Goal: Task Accomplishment & Management: Use online tool/utility

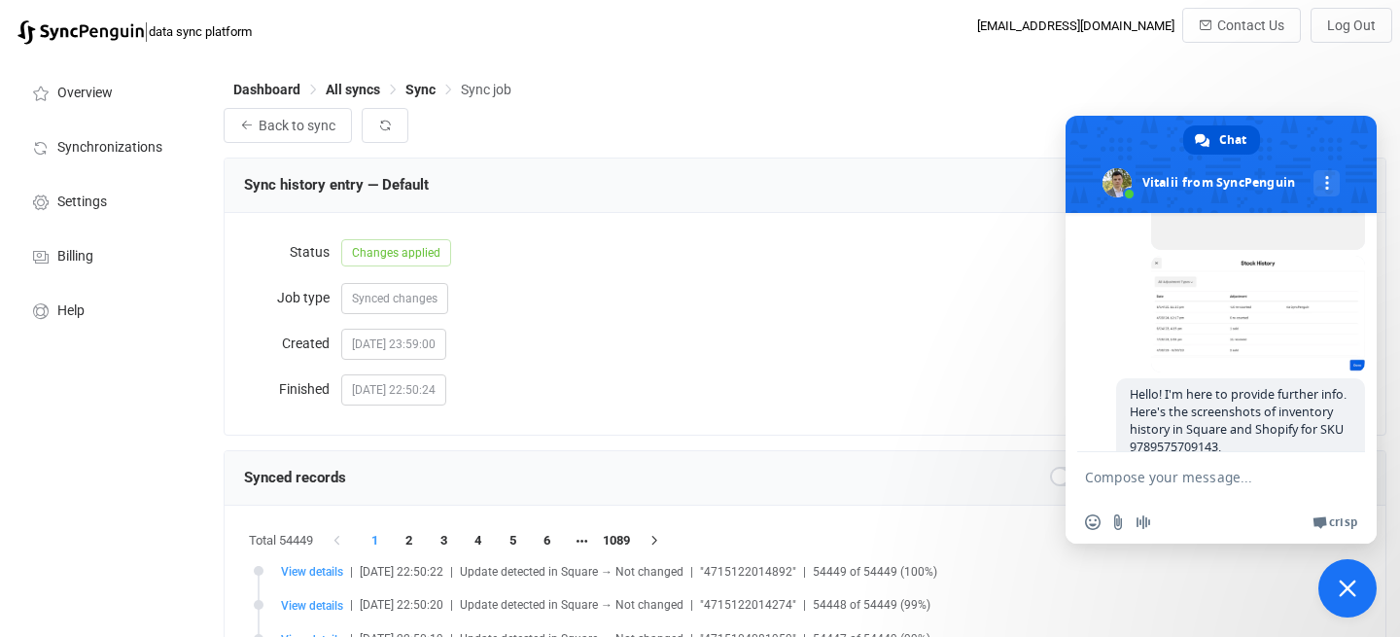
scroll to position [904, 0]
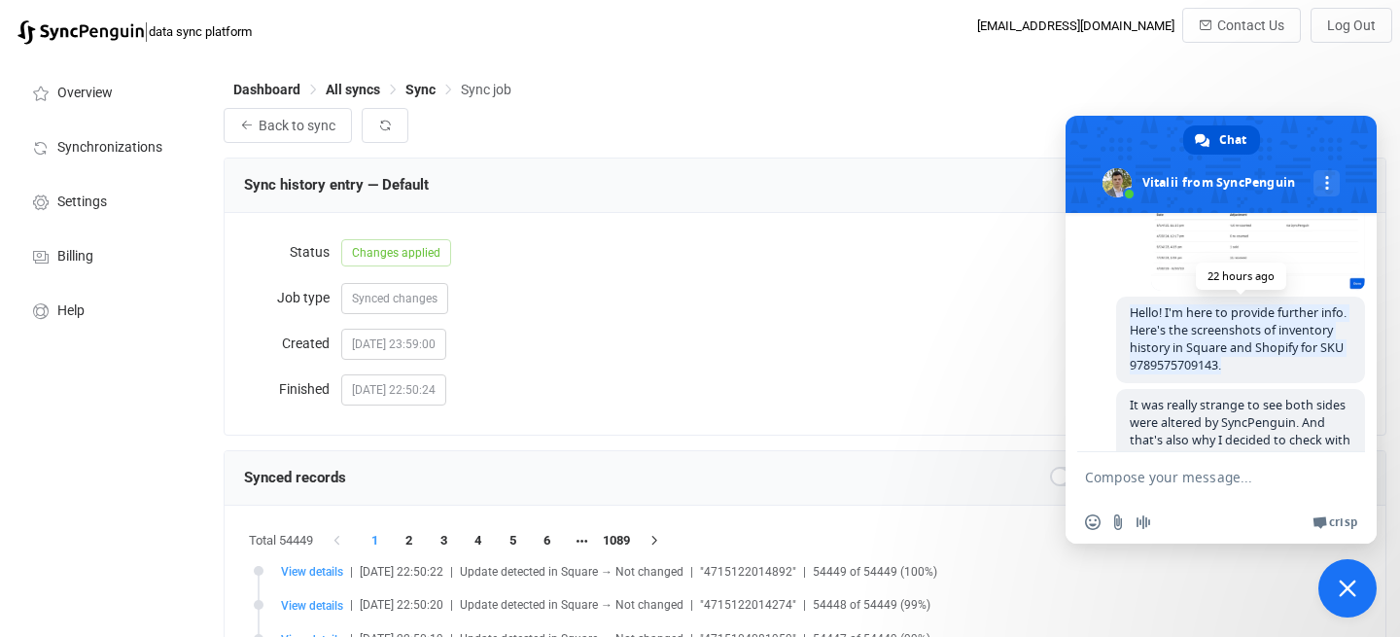
drag, startPoint x: 1128, startPoint y: 306, endPoint x: 1233, endPoint y: 361, distance: 118.3
click at [1233, 361] on span "Hello! I'm here to provide further info. Here's the screenshots of inventory hi…" at bounding box center [1240, 340] width 249 height 87
copy span "Hello! I'm here to provide further info. Here's the screenshots of inventory hi…"
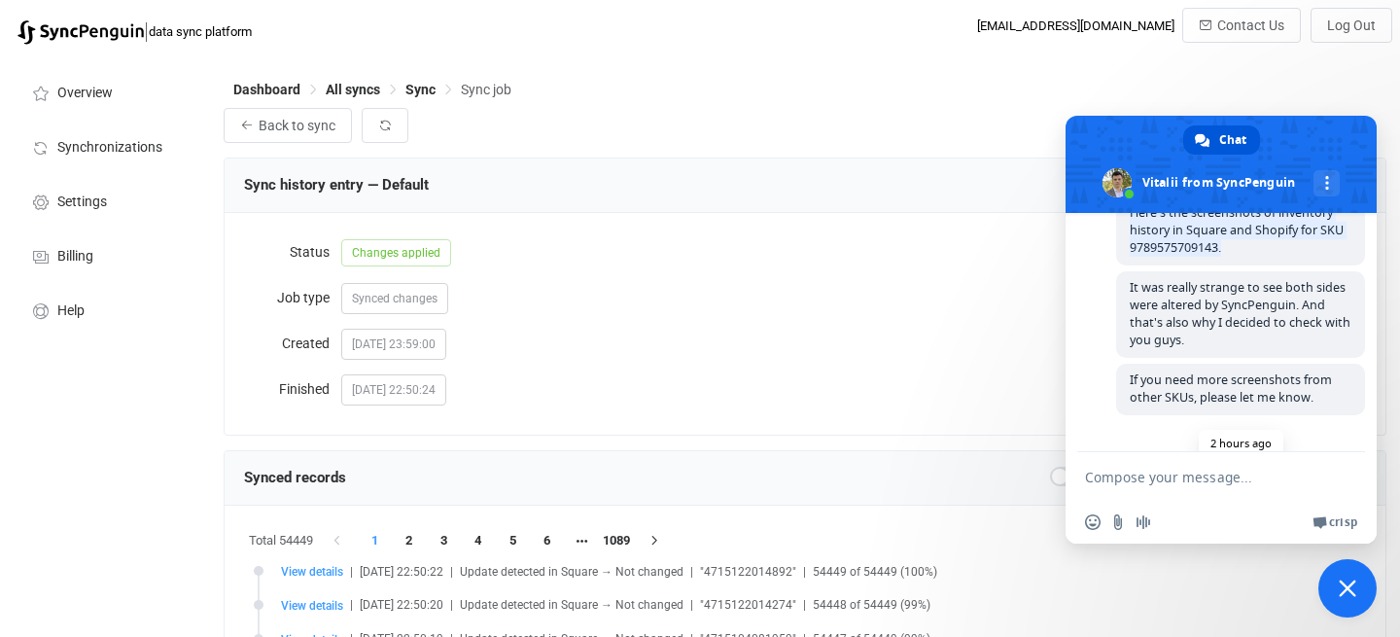
scroll to position [1002, 0]
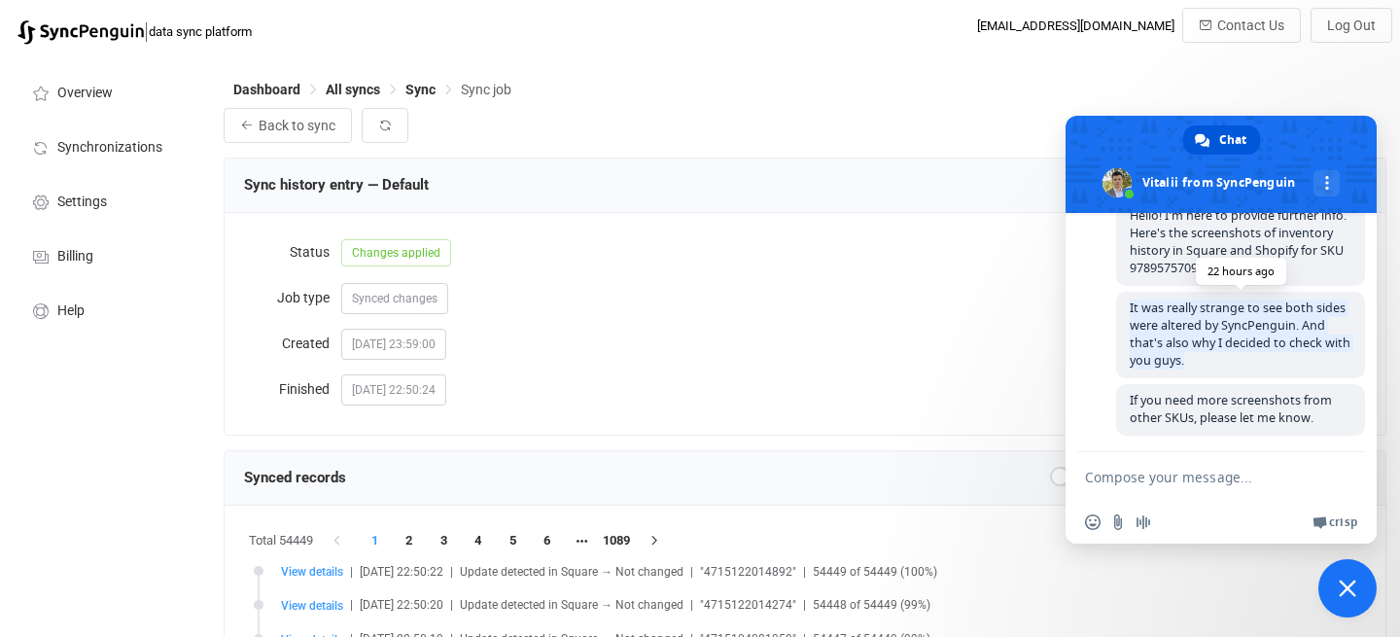
drag, startPoint x: 1124, startPoint y: 299, endPoint x: 1207, endPoint y: 353, distance: 99.0
click at [1207, 353] on span "It was really strange to see both sides were altered by SyncPenguin. And that's…" at bounding box center [1240, 335] width 249 height 87
copy span "It was really strange to see both sides were altered by SyncPenguin. And that's…"
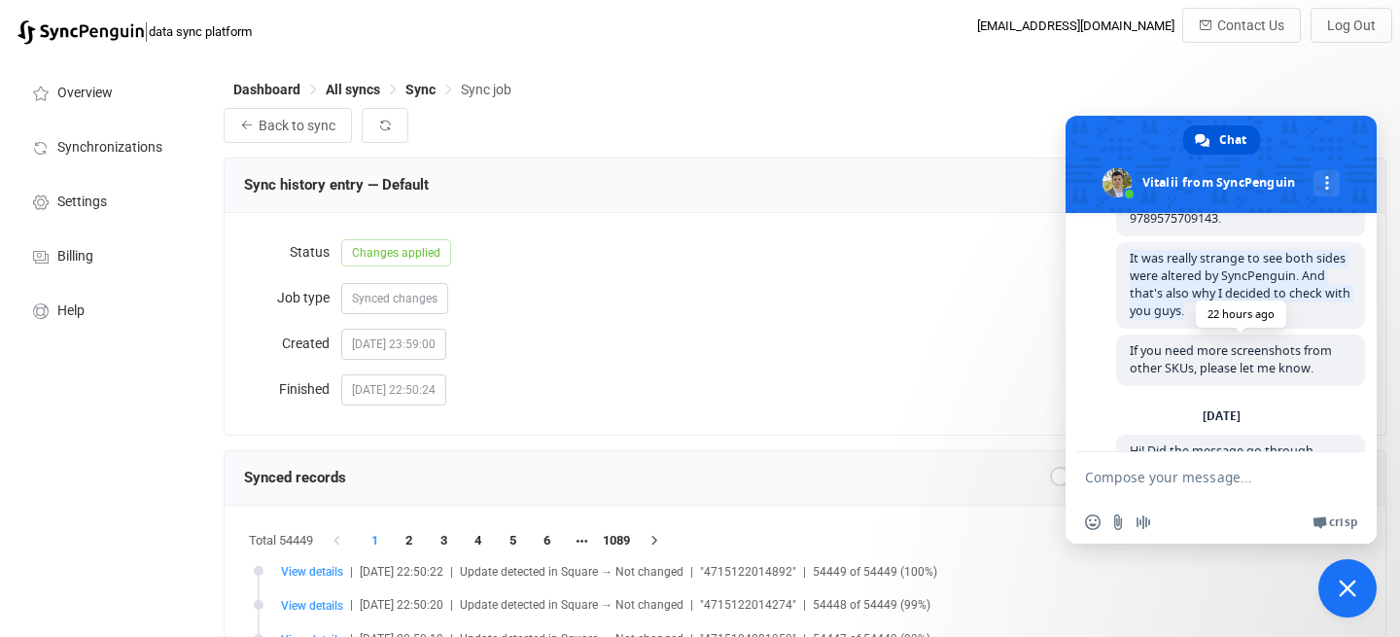
scroll to position [1057, 0]
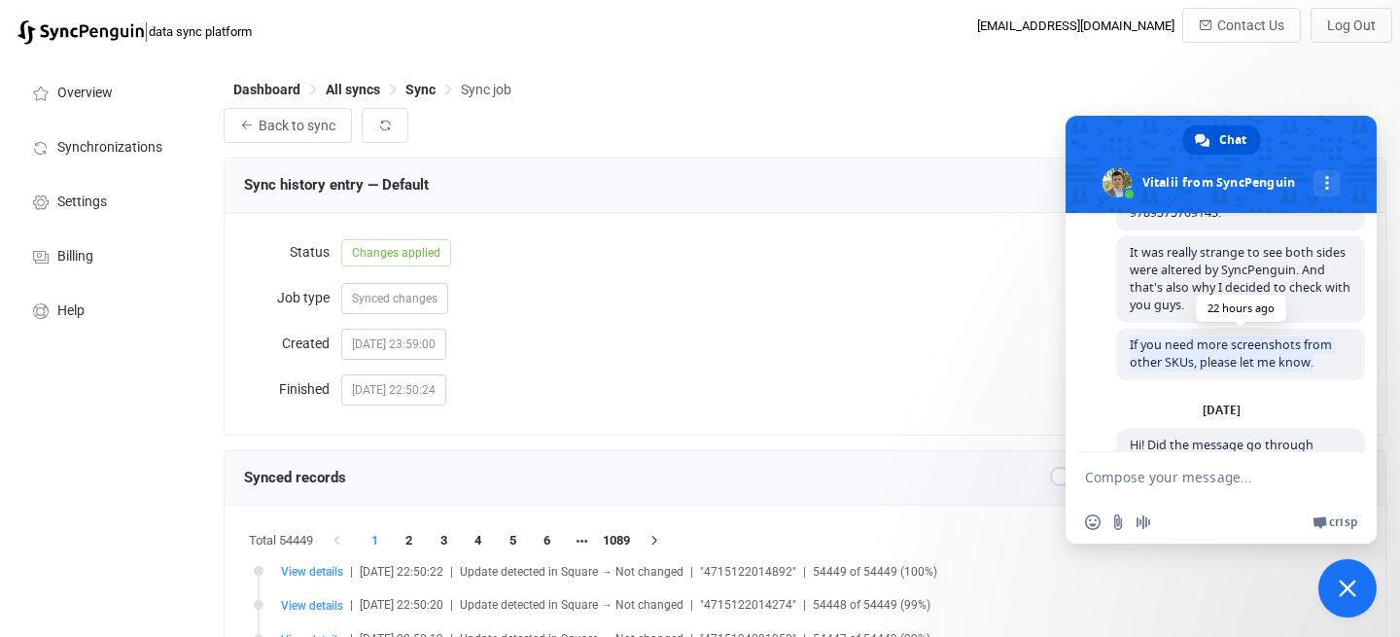
drag, startPoint x: 1128, startPoint y: 338, endPoint x: 1316, endPoint y: 365, distance: 189.5
click at [1316, 365] on span "If you need more screenshots from other SKUs, please let me know." at bounding box center [1240, 355] width 249 height 52
copy span "If you need more screenshots from other SKUs, please let me know."
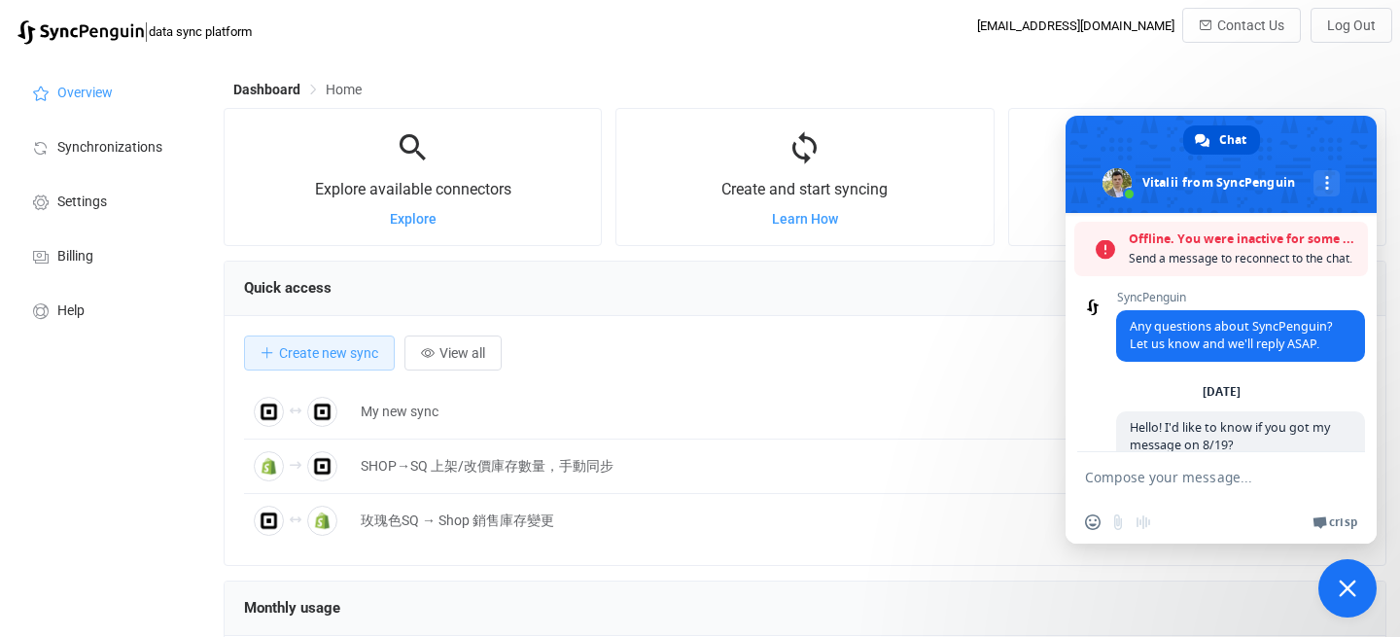
scroll to position [1104, 0]
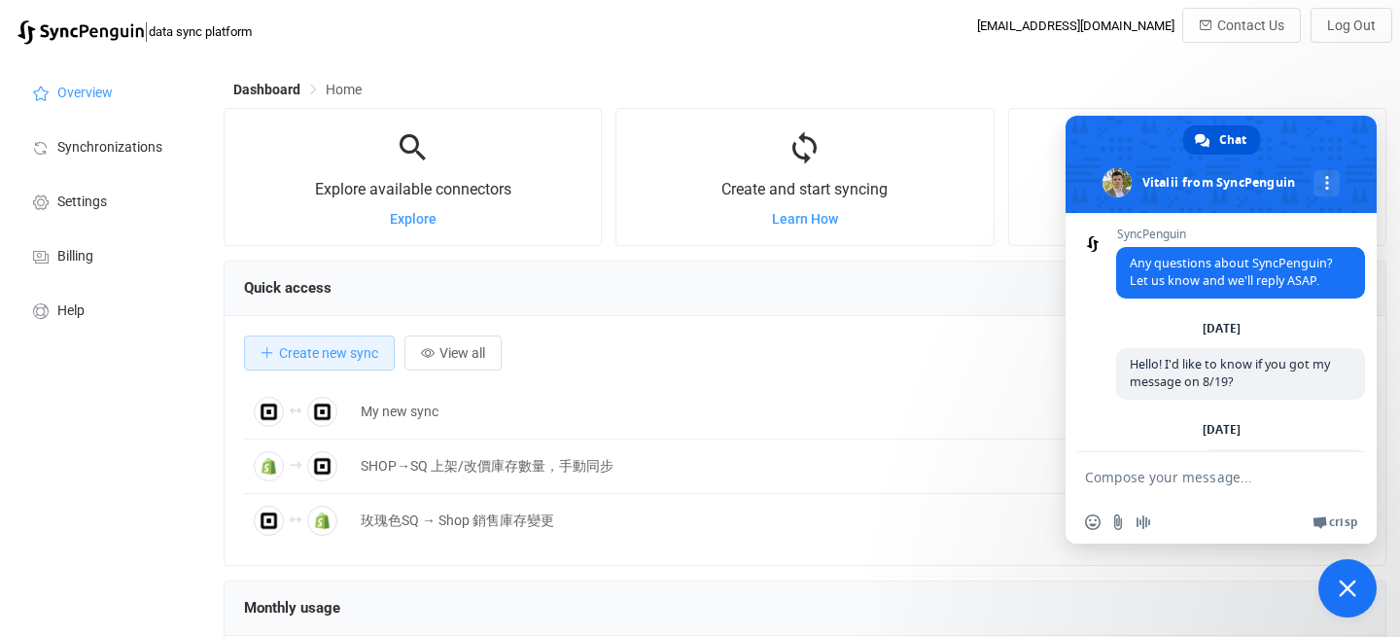
scroll to position [1104, 0]
